Goal: Information Seeking & Learning: Check status

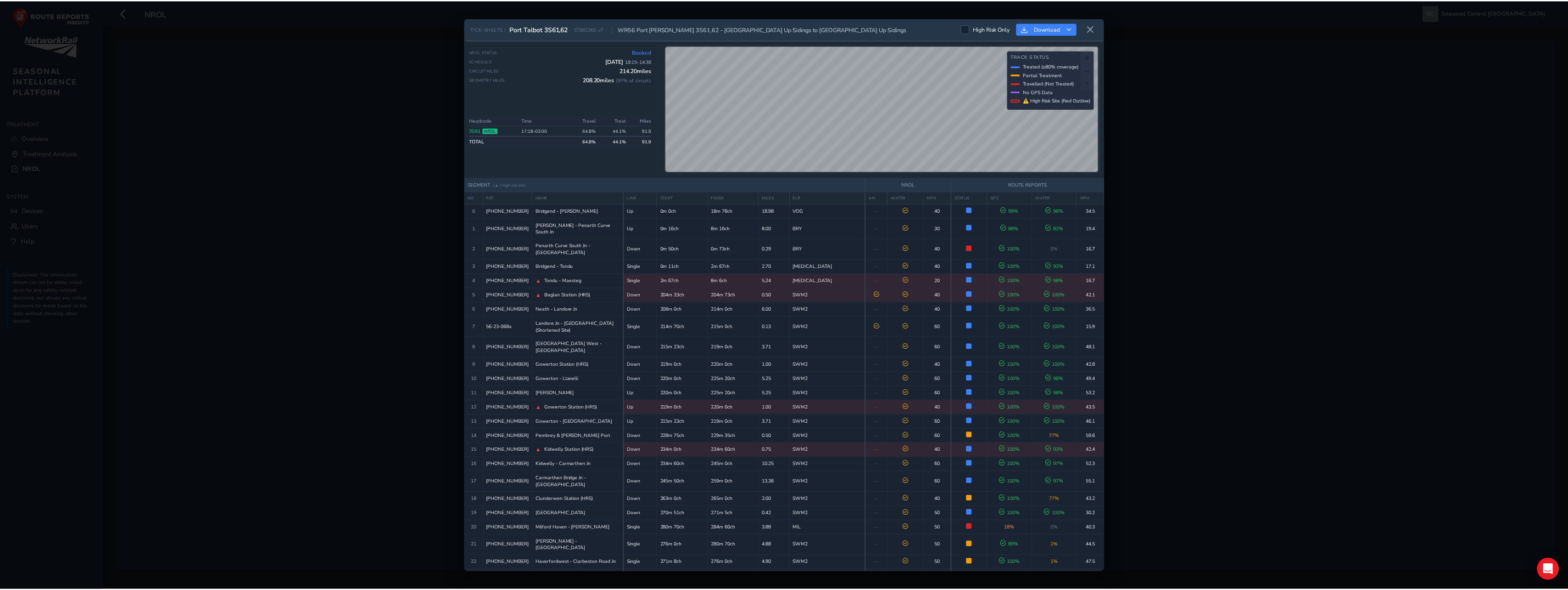
scroll to position [235, 0]
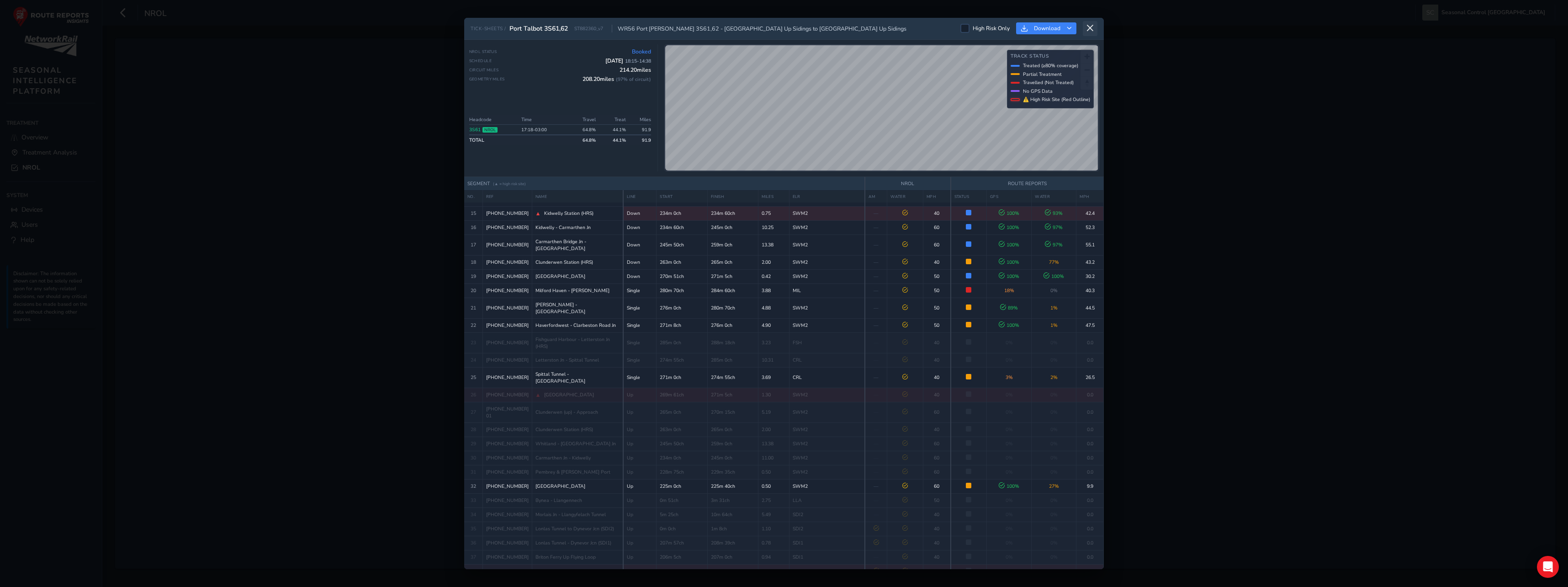
click at [1091, 22] on button at bounding box center [1090, 28] width 15 height 15
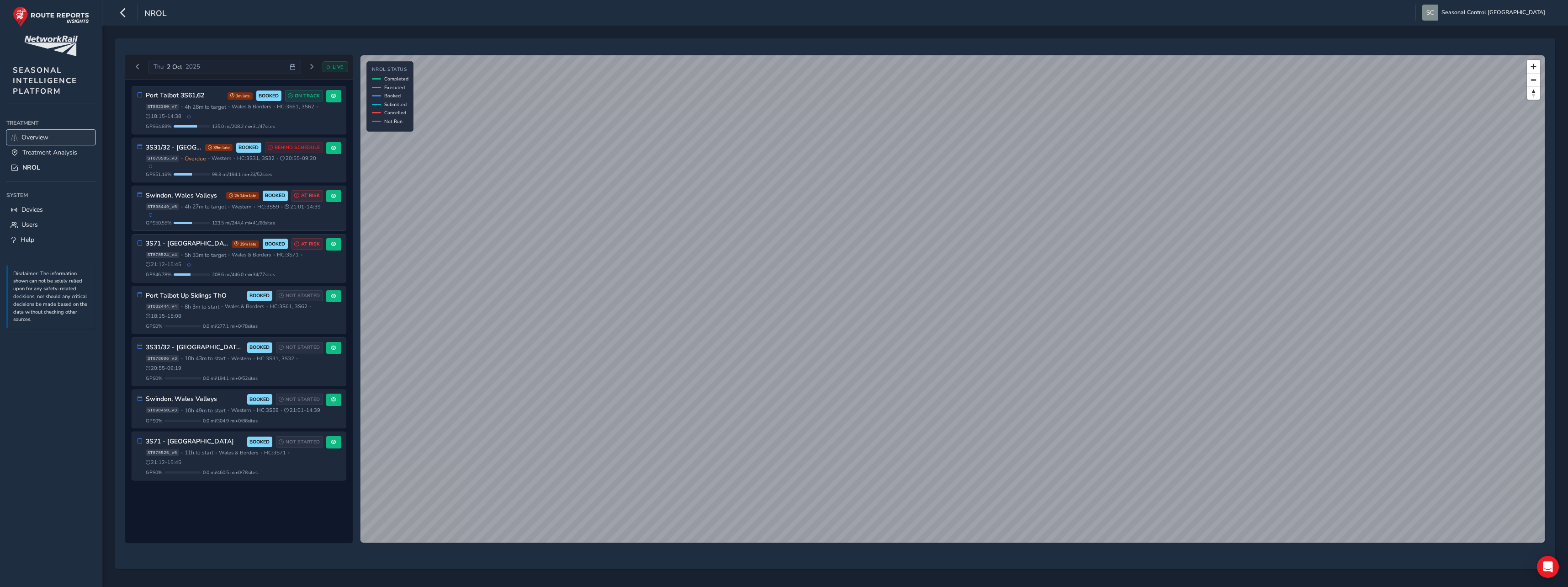
click at [48, 142] on span "Overview" at bounding box center [35, 137] width 27 height 9
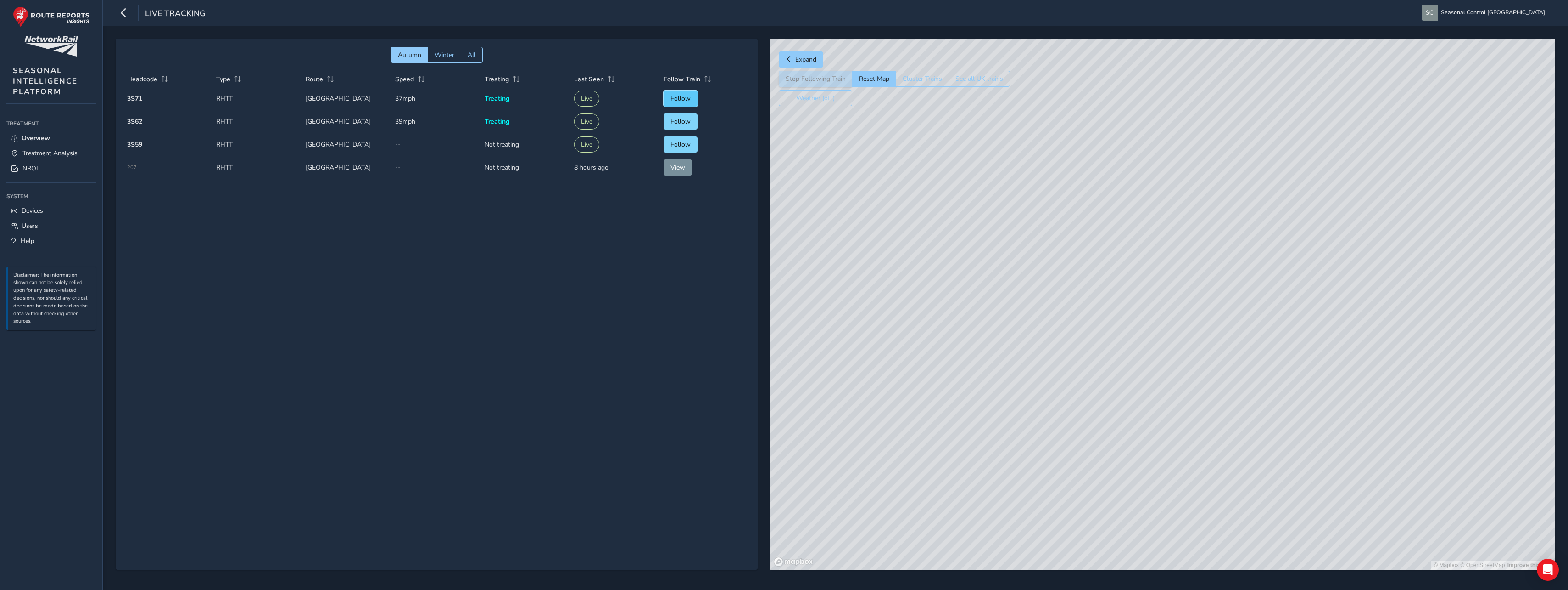
click at [669, 102] on button "Follow" at bounding box center [680, 98] width 34 height 16
click at [41, 134] on span "Overview" at bounding box center [36, 138] width 29 height 9
click at [33, 151] on span "Treatment Analysis" at bounding box center [50, 153] width 56 height 9
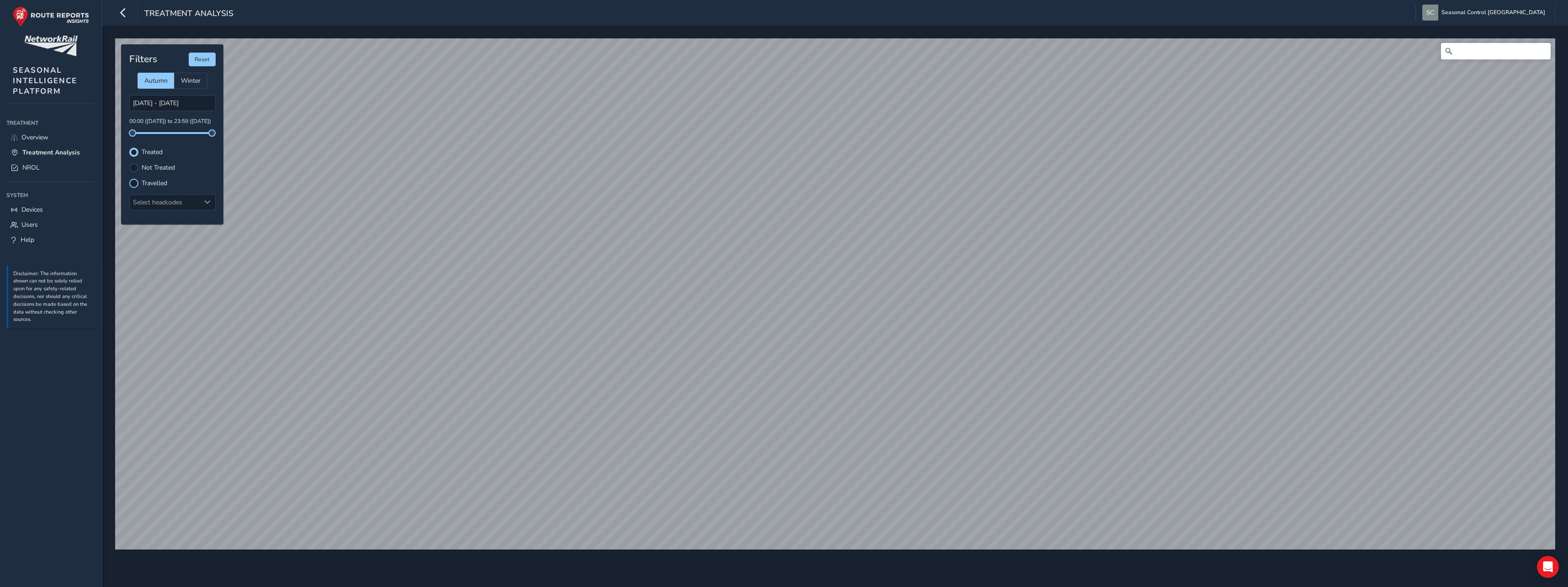
click at [134, 183] on div at bounding box center [134, 183] width 9 height 9
click at [136, 167] on div at bounding box center [134, 167] width 9 height 9
click at [136, 180] on div at bounding box center [134, 183] width 9 height 9
click at [136, 155] on div at bounding box center [134, 152] width 9 height 9
click at [135, 183] on div at bounding box center [134, 183] width 9 height 9
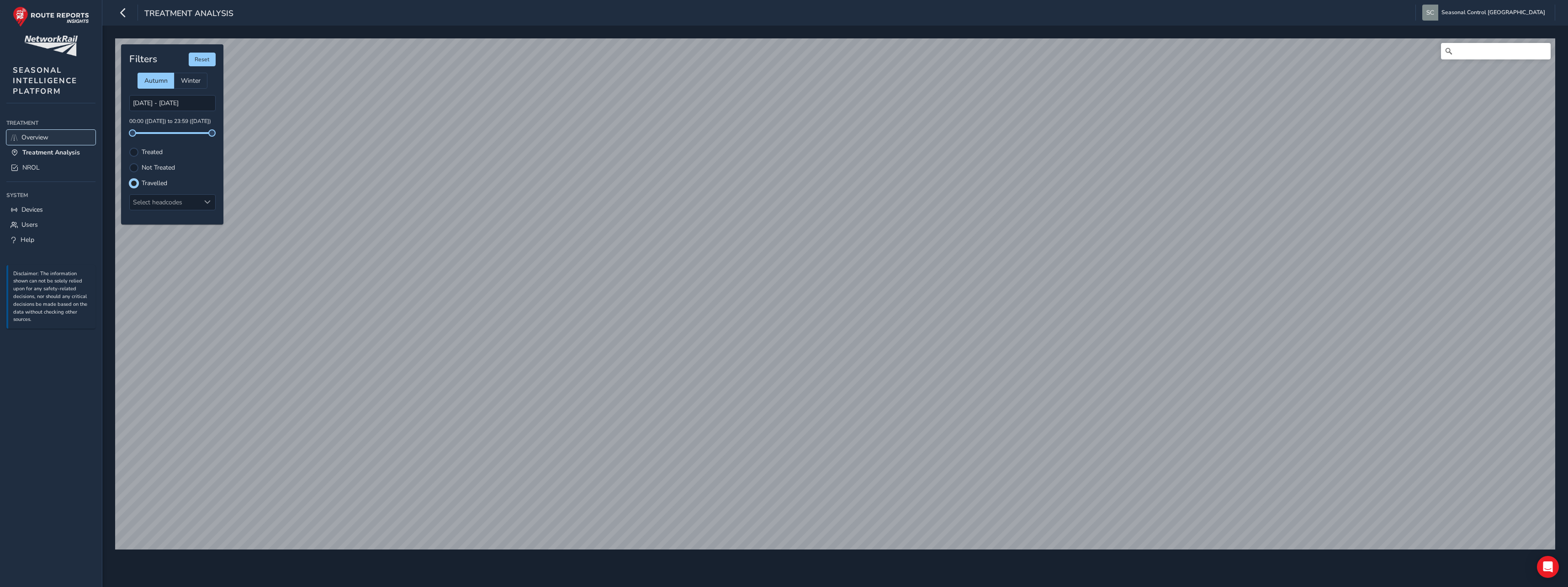
click at [40, 138] on span "Overview" at bounding box center [35, 137] width 27 height 9
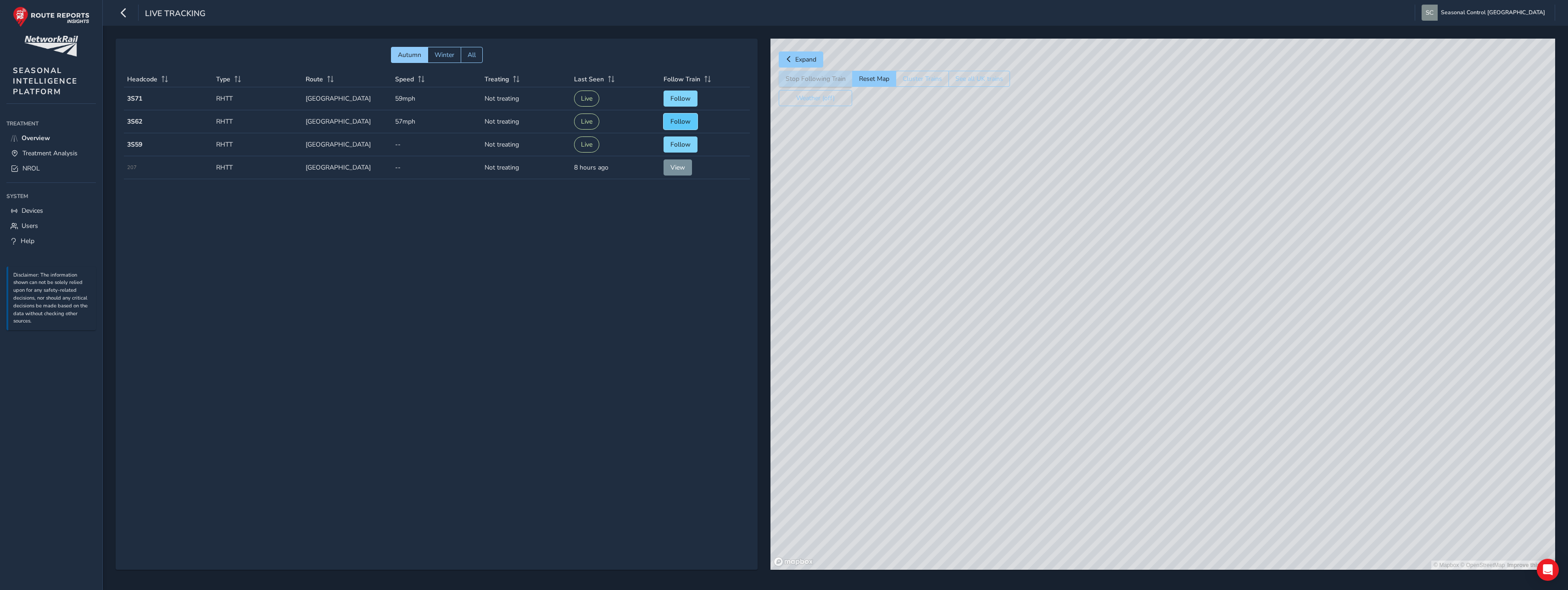
click at [675, 123] on span "Follow" at bounding box center [680, 121] width 20 height 9
